Goal: Navigation & Orientation: Find specific page/section

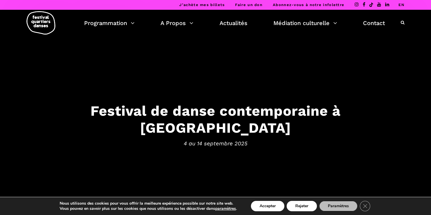
click at [401, 4] on link "EN" at bounding box center [402, 5] width 6 height 4
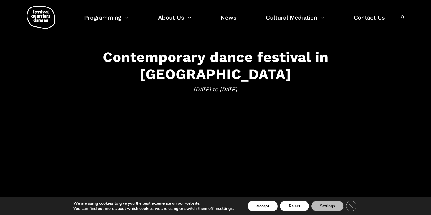
scroll to position [72, 0]
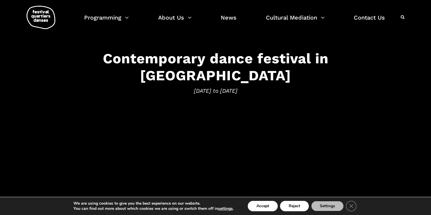
click at [216, 68] on h3 "Contemporary dance festival in Montreal" at bounding box center [215, 67] width 357 height 34
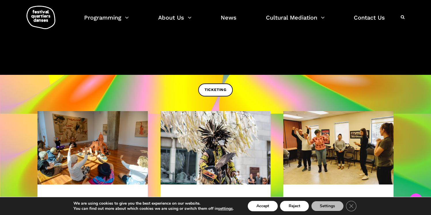
scroll to position [205, 0]
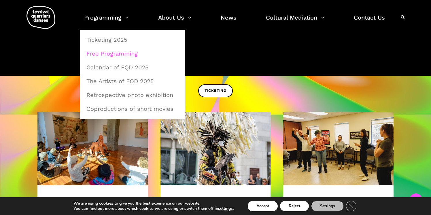
click at [104, 56] on link "Free Programming" at bounding box center [132, 53] width 99 height 13
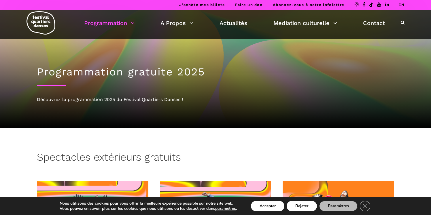
click at [402, 4] on link "EN" at bounding box center [402, 5] width 6 height 4
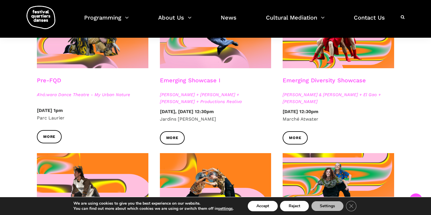
scroll to position [188, 0]
